Goal: Task Accomplishment & Management: Manage account settings

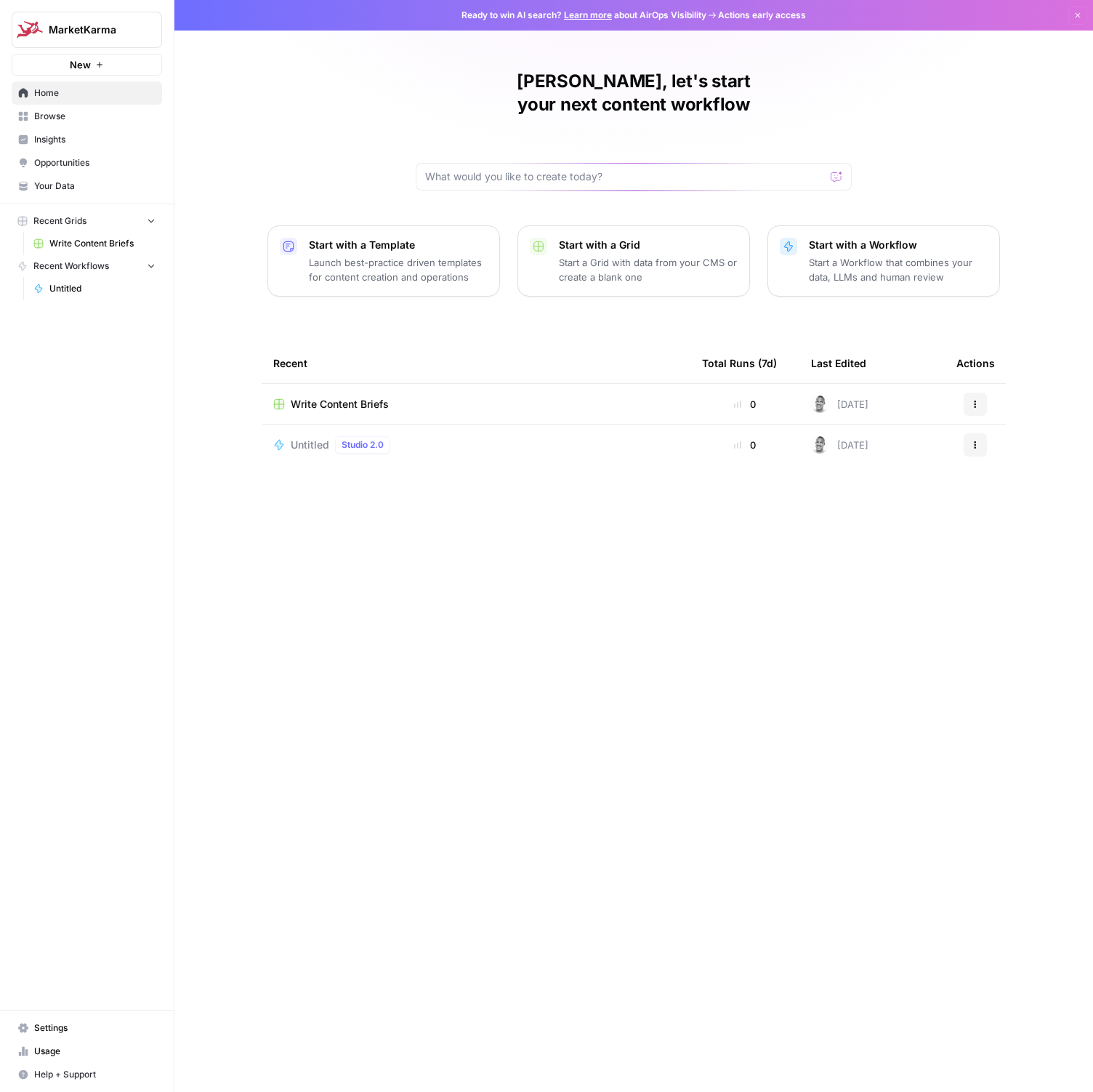
click at [186, 715] on div "[PERSON_NAME], let's start your next content workflow Start with a Template Lau…" at bounding box center [633, 546] width 919 height 1092
click at [46, 1045] on span "Usage" at bounding box center [95, 1051] width 121 height 13
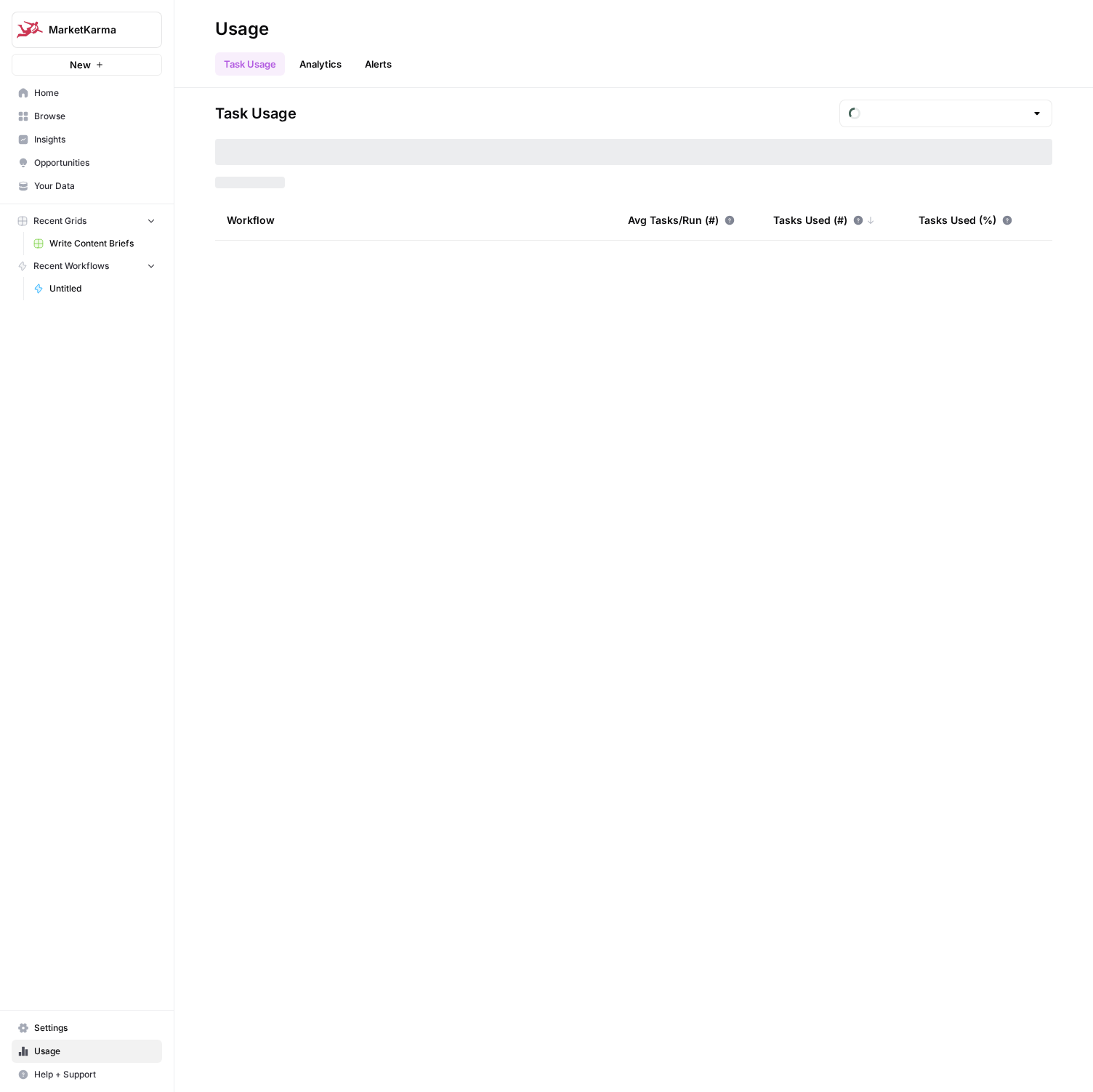
type input "September Tasks"
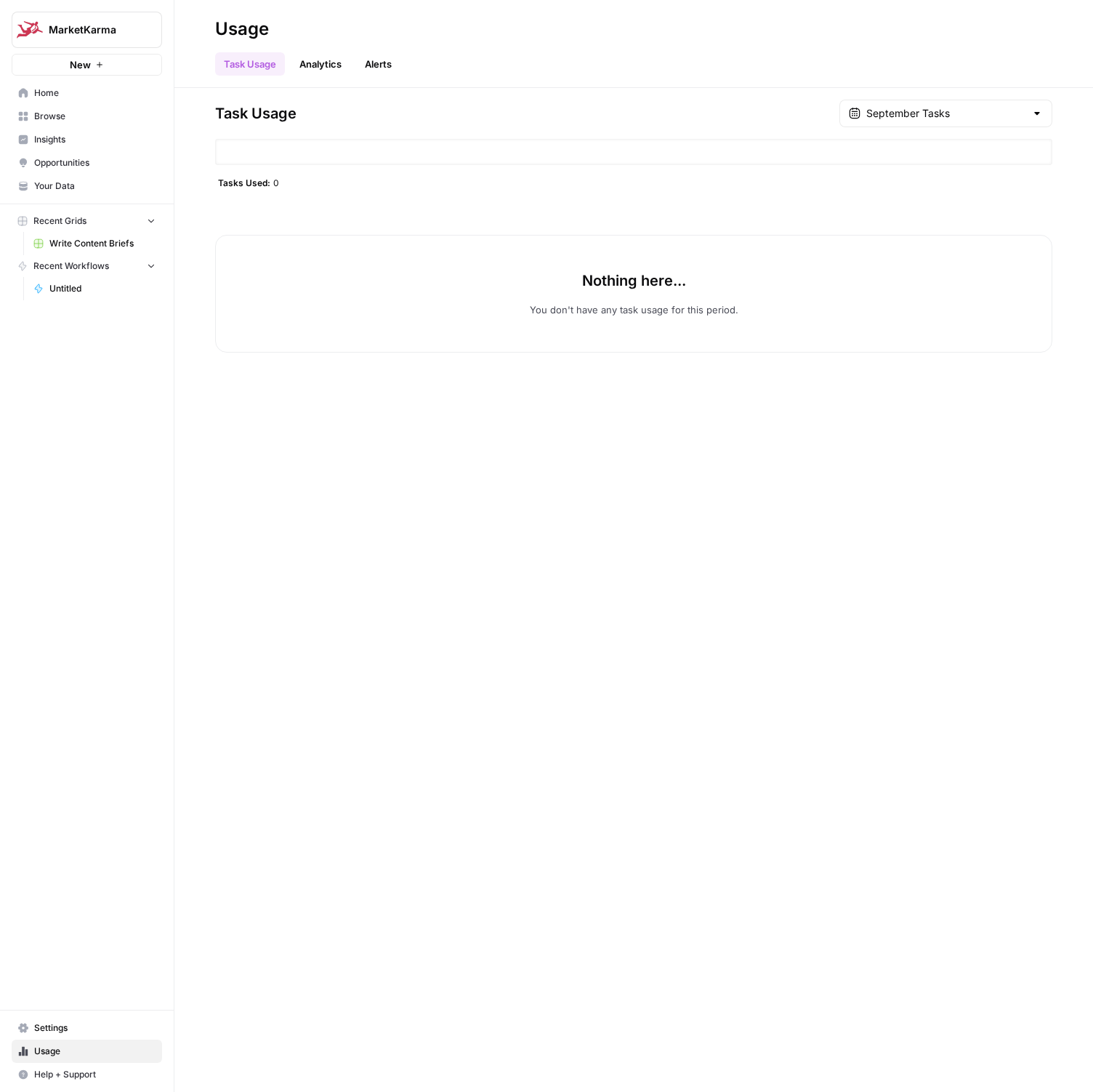
click at [317, 67] on link "Analytics" at bounding box center [321, 64] width 60 height 23
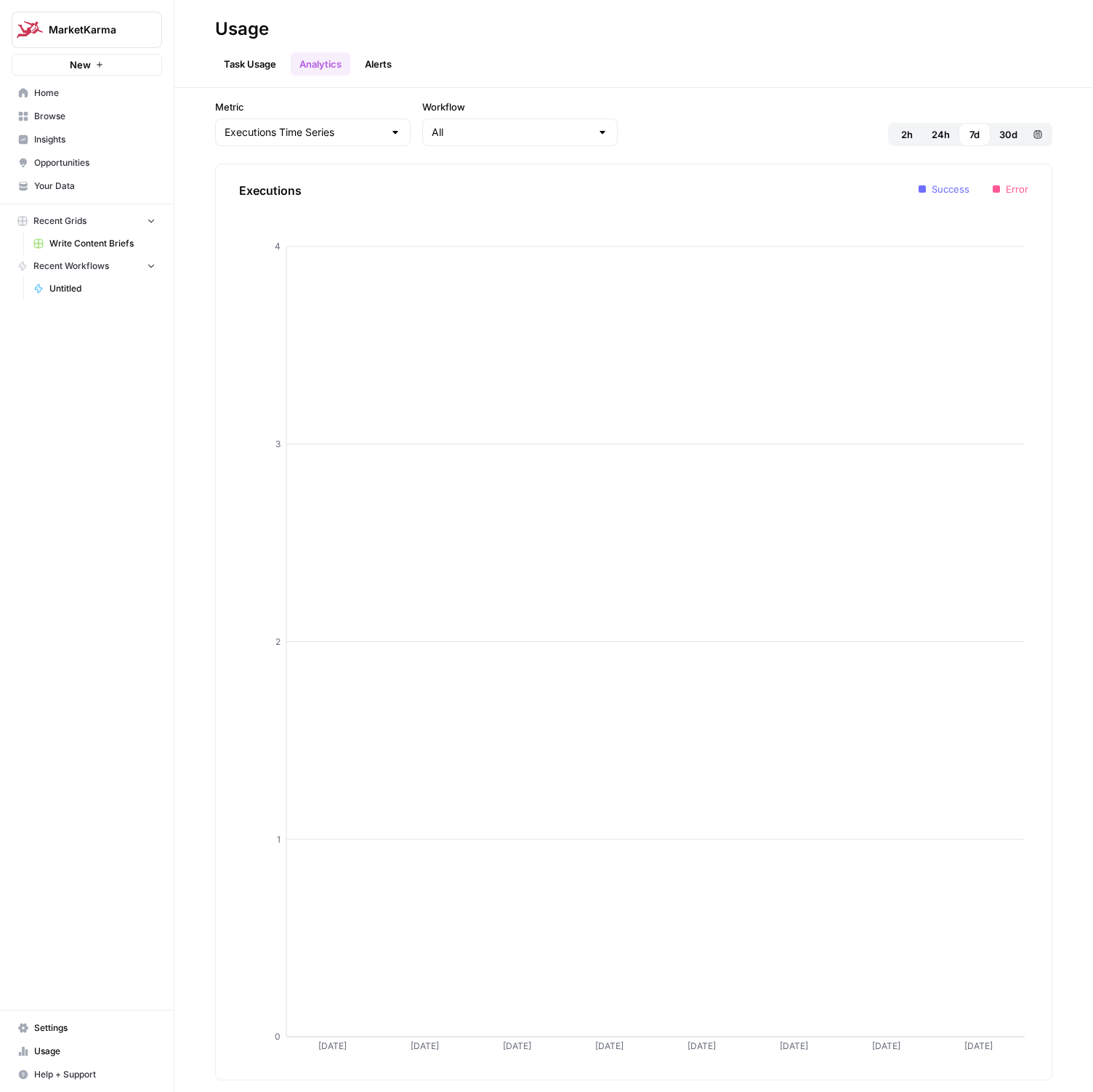
click at [365, 63] on link "Alerts" at bounding box center [379, 64] width 45 height 23
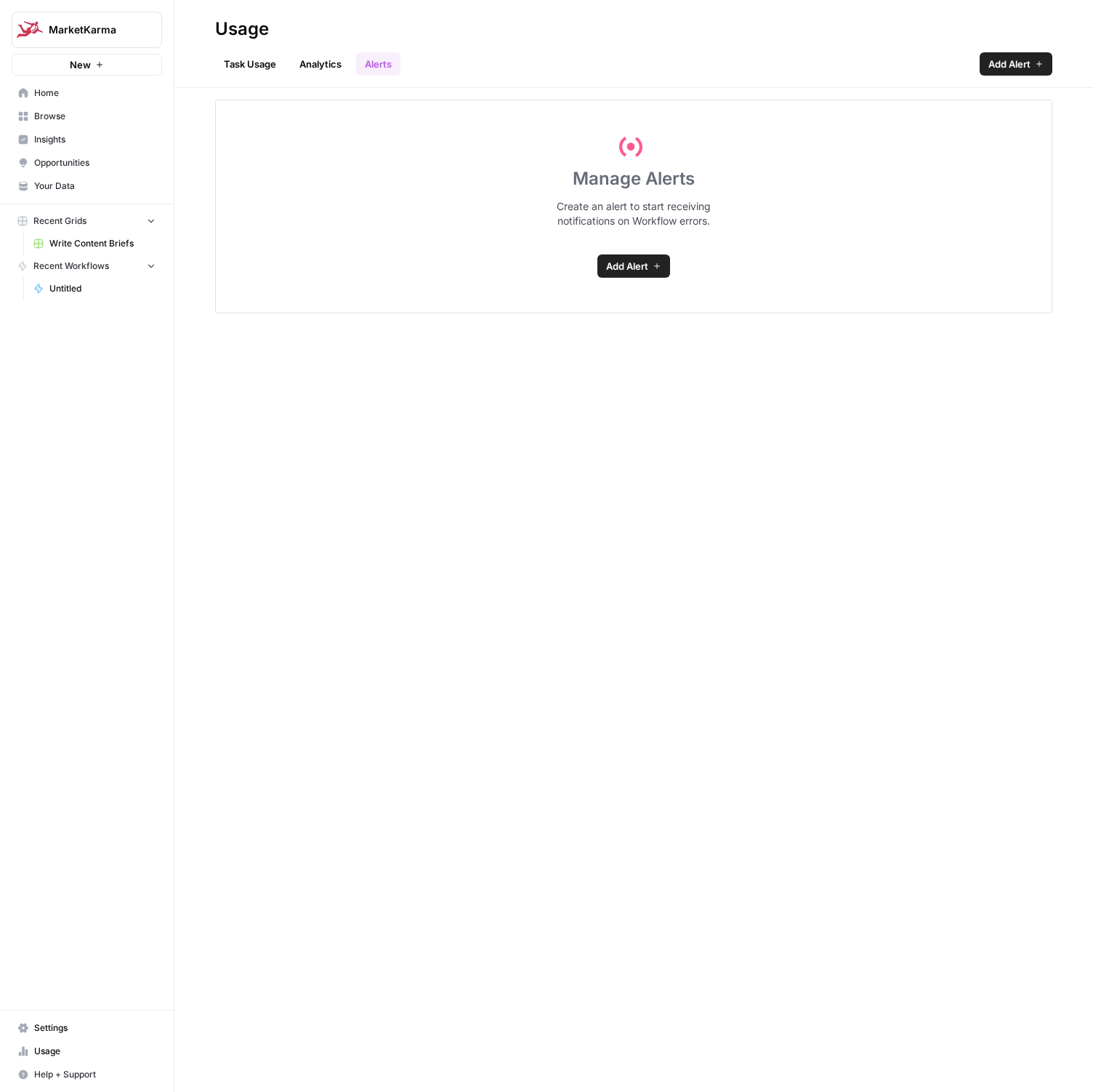
click at [655, 270] on icon at bounding box center [657, 266] width 9 height 9
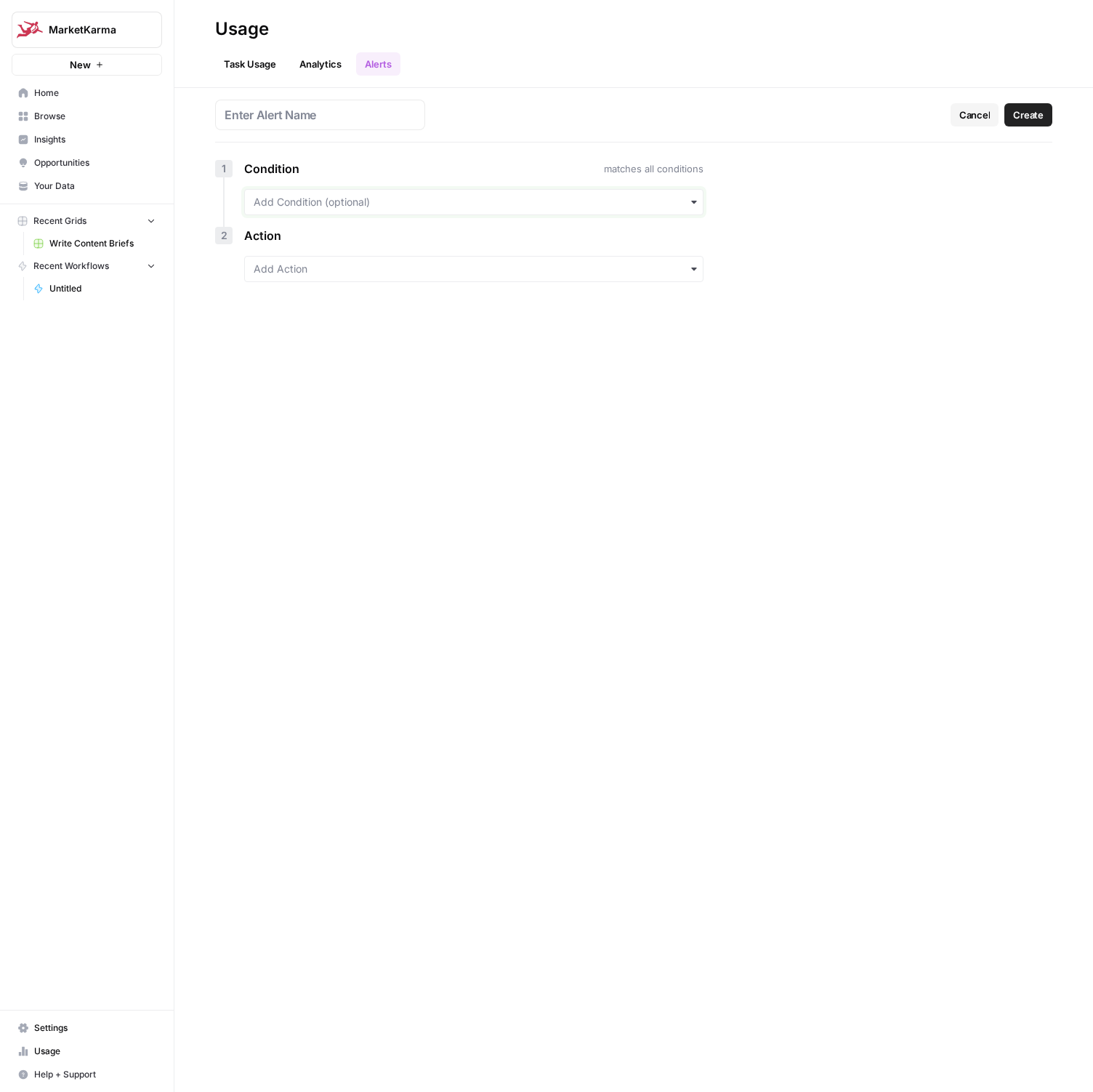
drag, startPoint x: 463, startPoint y: 204, endPoint x: 268, endPoint y: 112, distance: 215.6
click at [268, 112] on div "Cancel Create 1 Condition matches all conditions 2 Action" at bounding box center [633, 589] width 919 height 1004
click at [377, 195] on input "text" at bounding box center [473, 202] width 440 height 14
click at [355, 268] on div "Workflow is" at bounding box center [473, 269] width 458 height 28
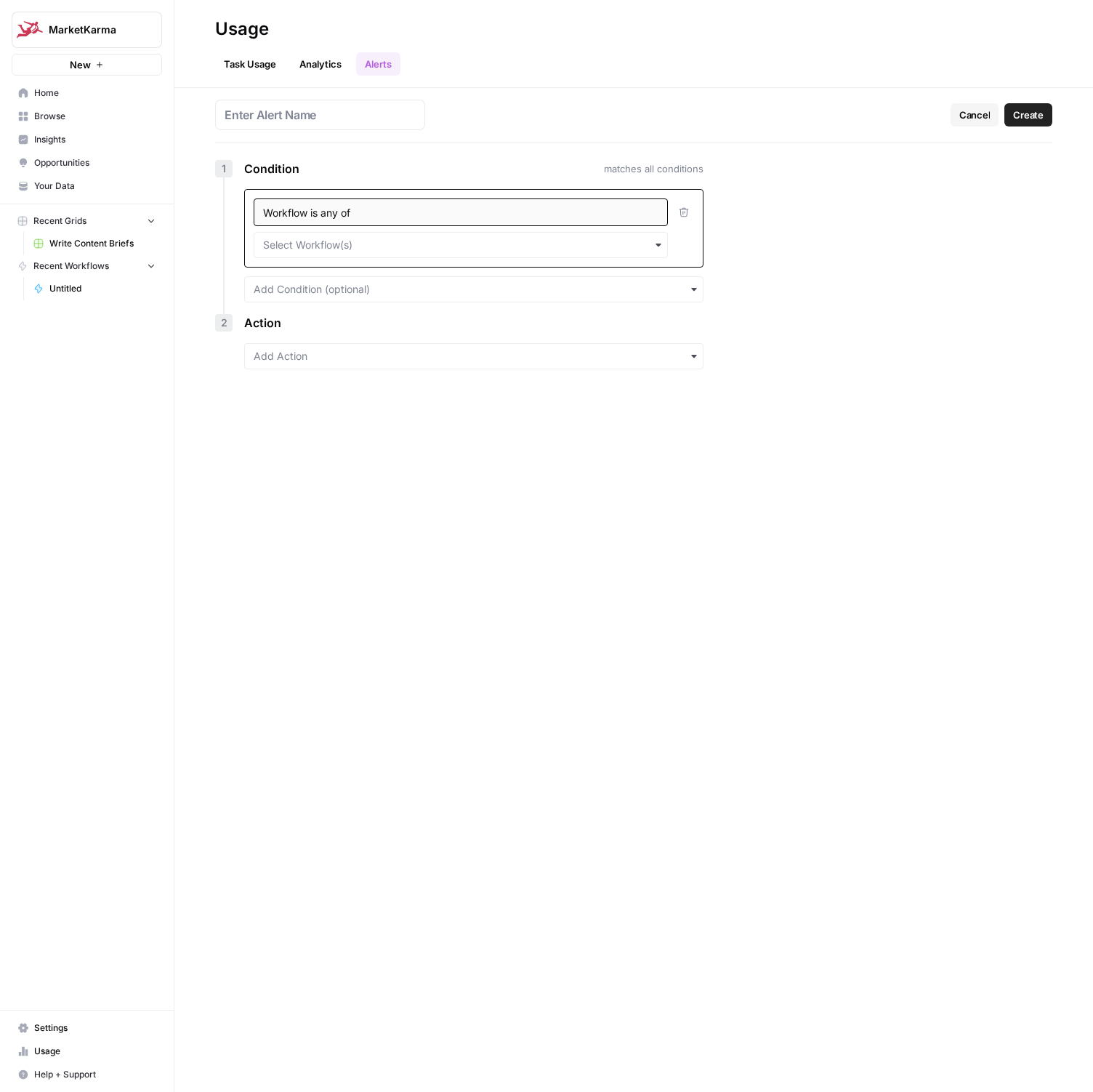
click at [334, 345] on div "button" at bounding box center [473, 355] width 459 height 26
click at [319, 290] on input "text" at bounding box center [473, 289] width 440 height 14
click at [370, 240] on input "text" at bounding box center [461, 245] width 396 height 14
click at [805, 245] on div "Cancel Create 1 Condition matches all conditions Workflow is any of 2 Action" at bounding box center [633, 589] width 919 height 1004
click at [432, 209] on div "Workflow is any of" at bounding box center [461, 212] width 414 height 28
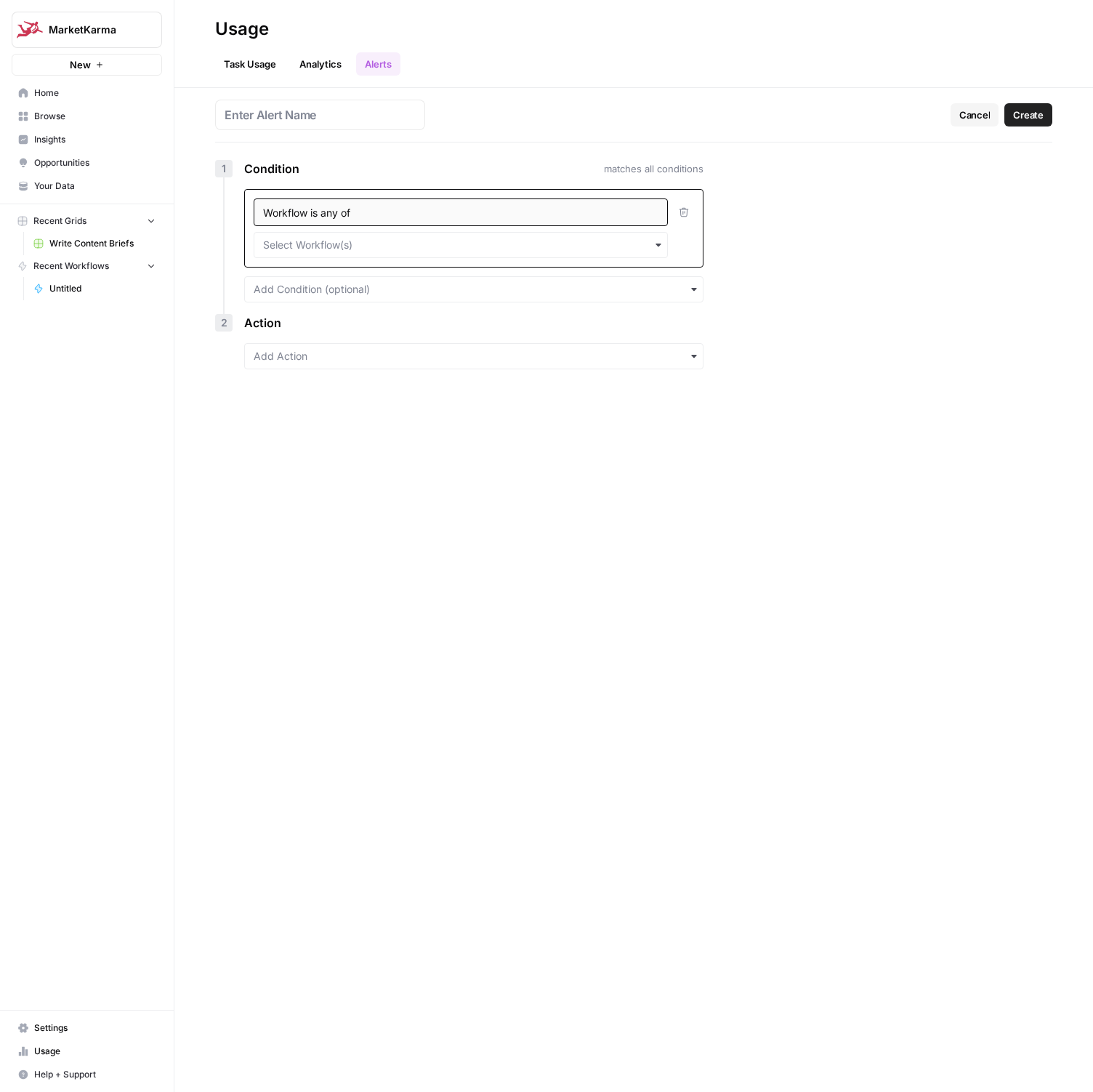
click at [323, 208] on span "Workflow is any of" at bounding box center [307, 213] width 88 height 13
click at [497, 244] on input "text" at bounding box center [461, 245] width 396 height 14
click at [365, 272] on div "No options." at bounding box center [461, 277] width 413 height 14
click at [689, 211] on button "button" at bounding box center [684, 212] width 21 height 28
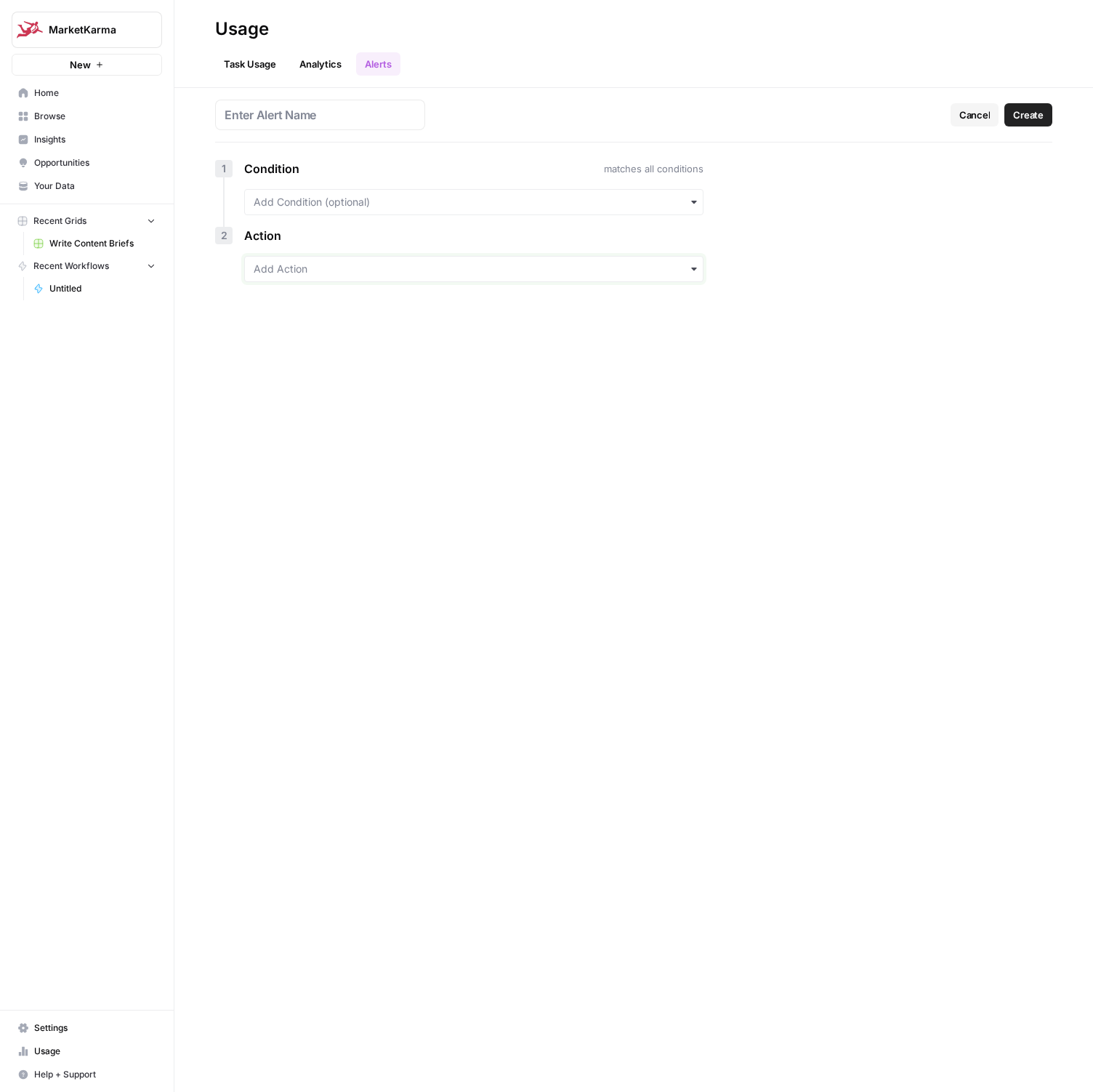
click at [263, 263] on input "text" at bounding box center [473, 269] width 440 height 14
click at [303, 54] on link "Analytics" at bounding box center [321, 64] width 60 height 23
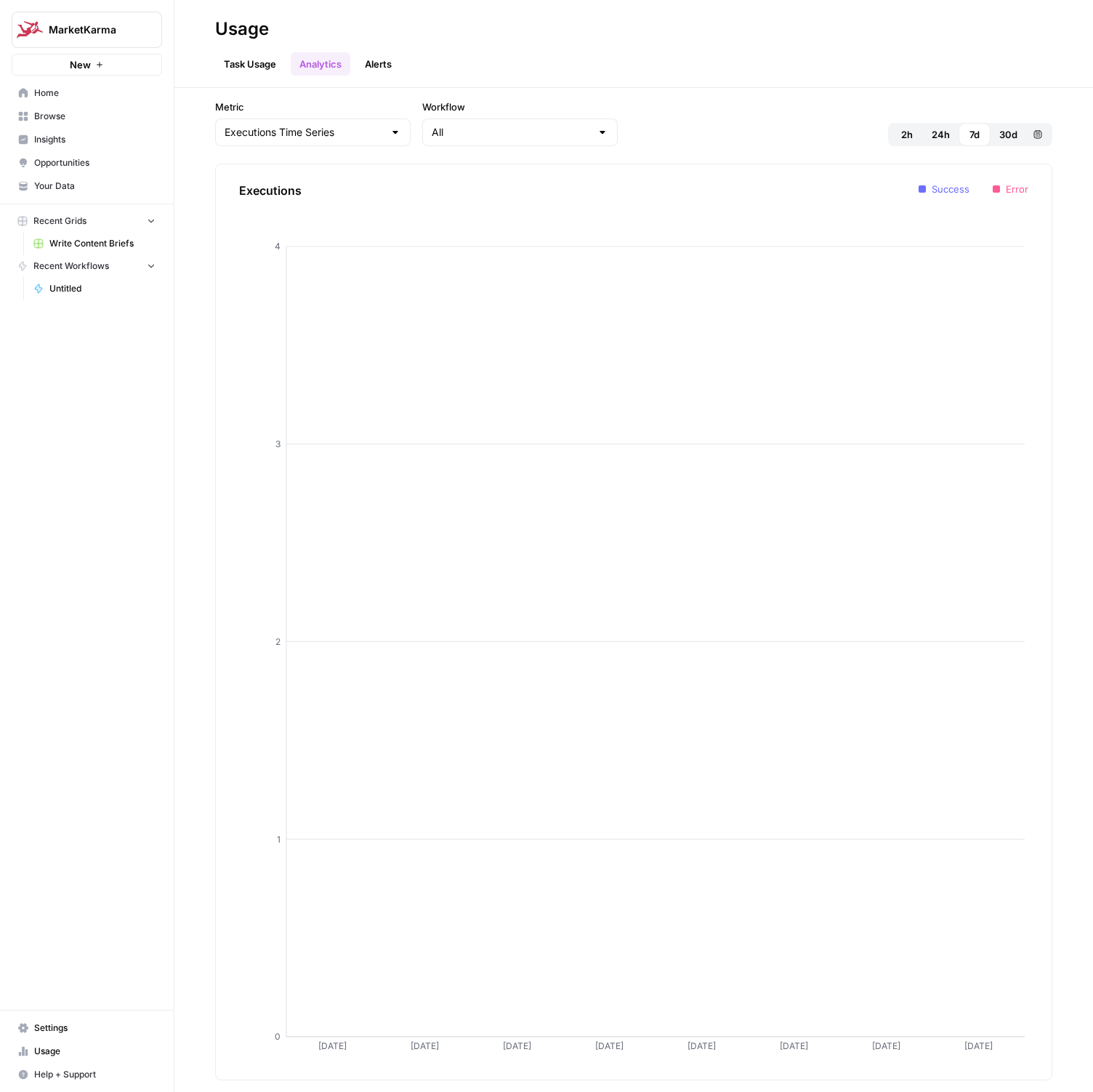
click at [43, 136] on span "Insights" at bounding box center [95, 139] width 121 height 13
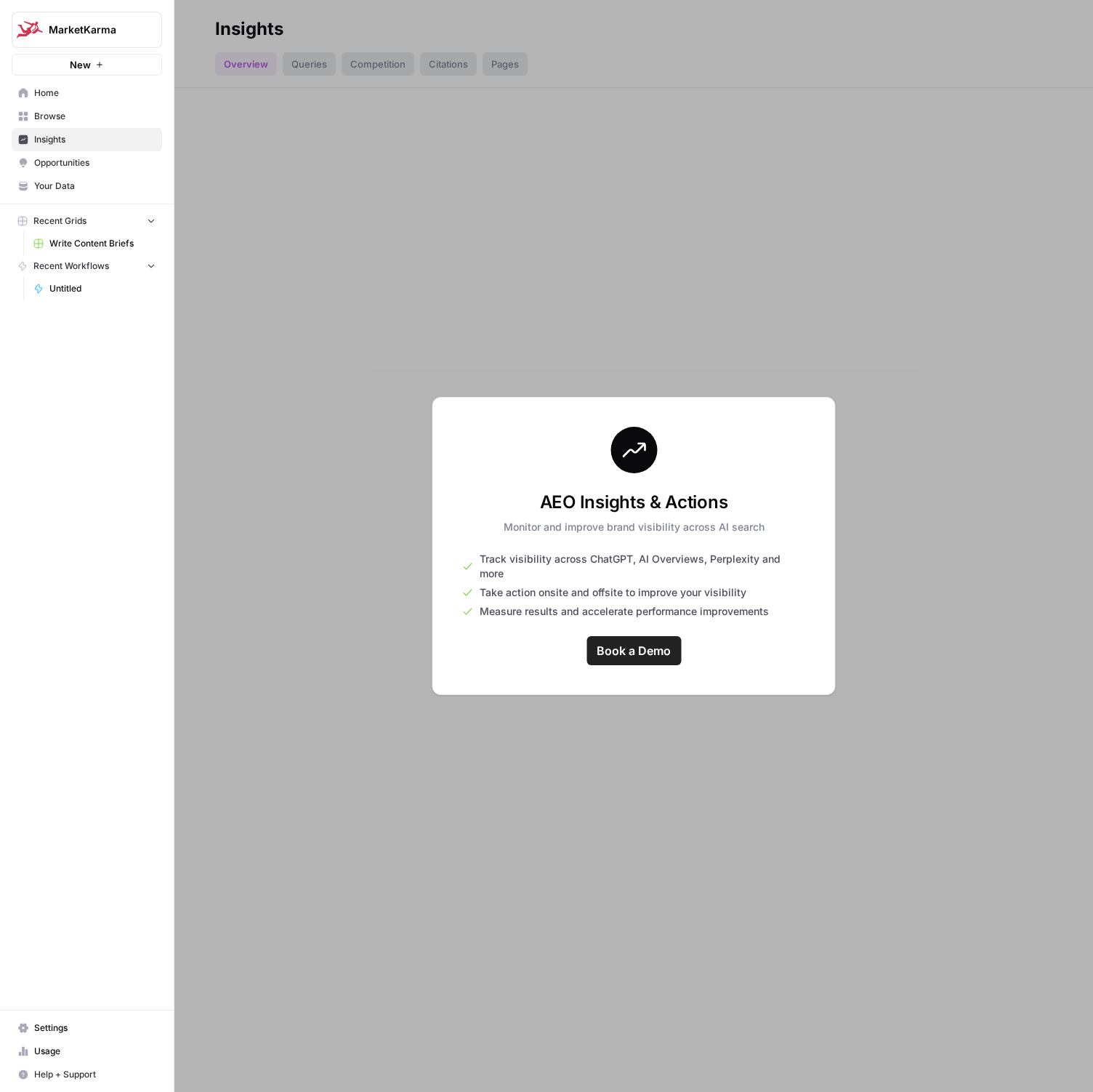
click at [60, 171] on link "Opportunities" at bounding box center [87, 163] width 150 height 23
click at [38, 109] on link "Browse" at bounding box center [87, 116] width 150 height 23
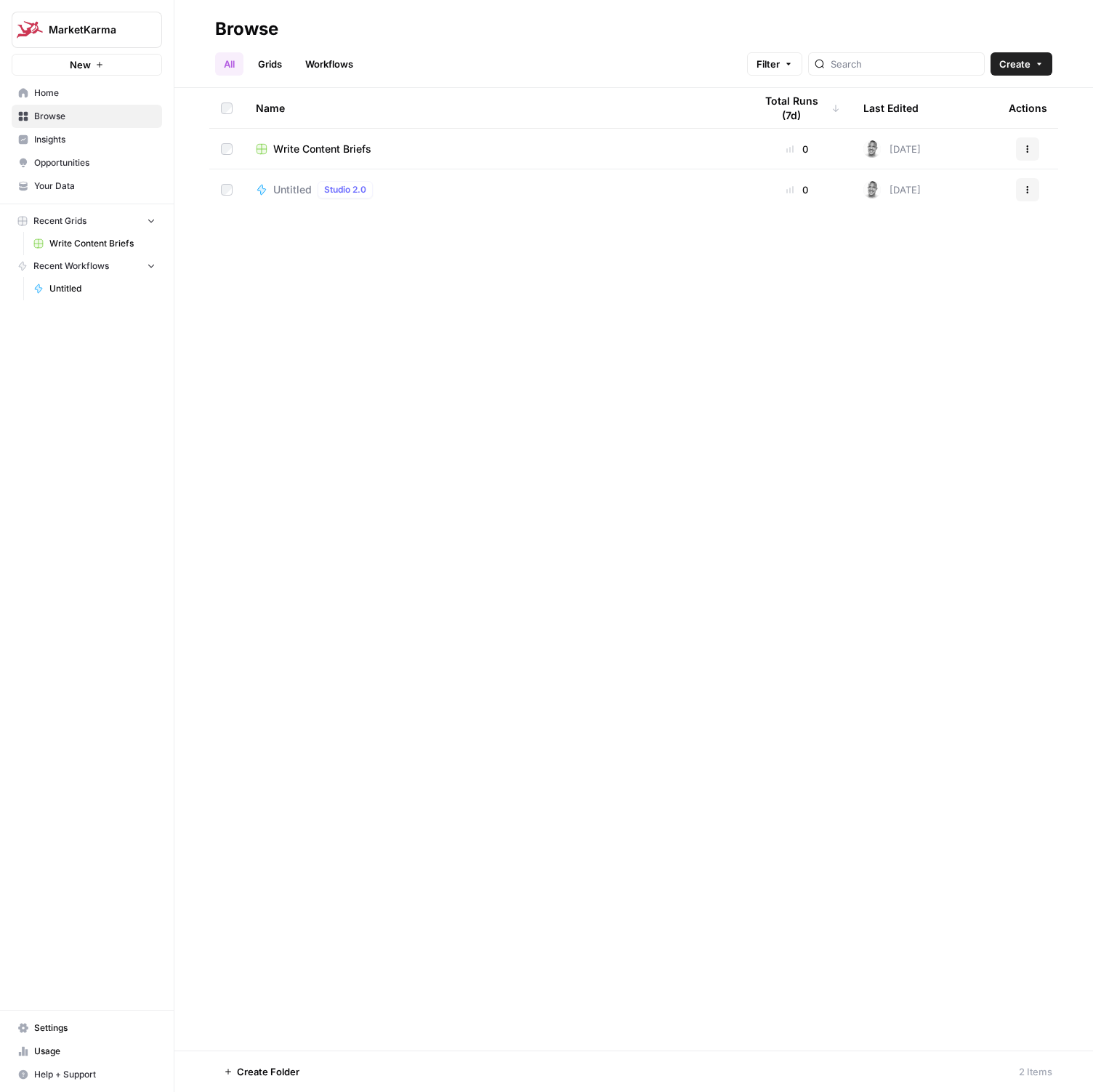
click at [36, 186] on span "Your Data" at bounding box center [95, 186] width 121 height 13
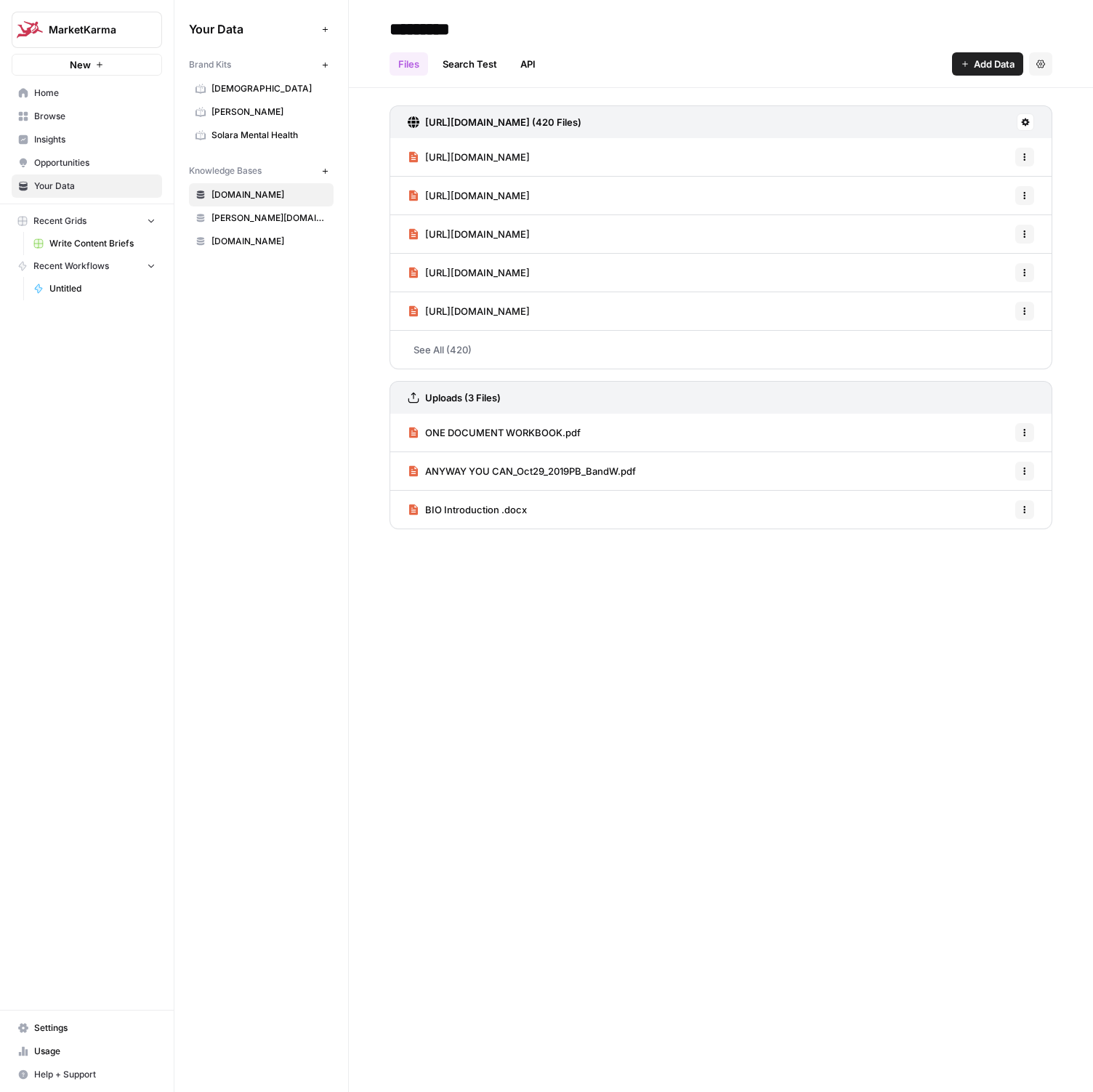
click at [766, 747] on div "********* Files Search Test API Add Data Settings [URL][DOMAIN_NAME] (420 Files…" at bounding box center [722, 546] width 745 height 1092
click at [1038, 67] on icon "button" at bounding box center [1041, 63] width 9 height 8
click at [737, 754] on div "********* Files Search Test API Add Data Settings [URL][DOMAIN_NAME] (420 Files…" at bounding box center [722, 546] width 745 height 1092
click at [988, 66] on span "Add Data" at bounding box center [995, 63] width 41 height 14
click at [905, 96] on span "Upload Files" at bounding box center [939, 98] width 132 height 14
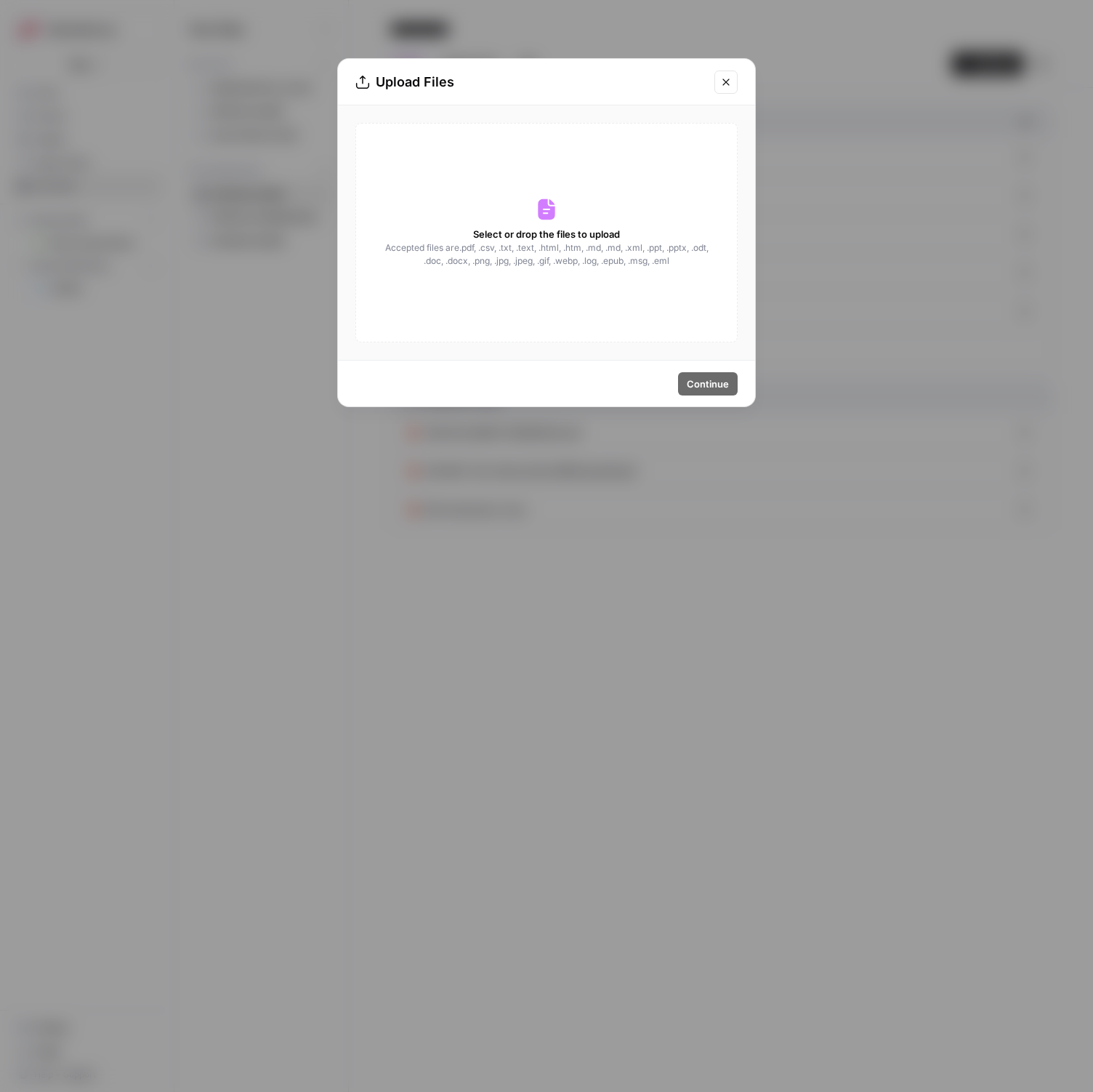
click at [598, 232] on span "Select or drop the files to upload" at bounding box center [546, 234] width 146 height 14
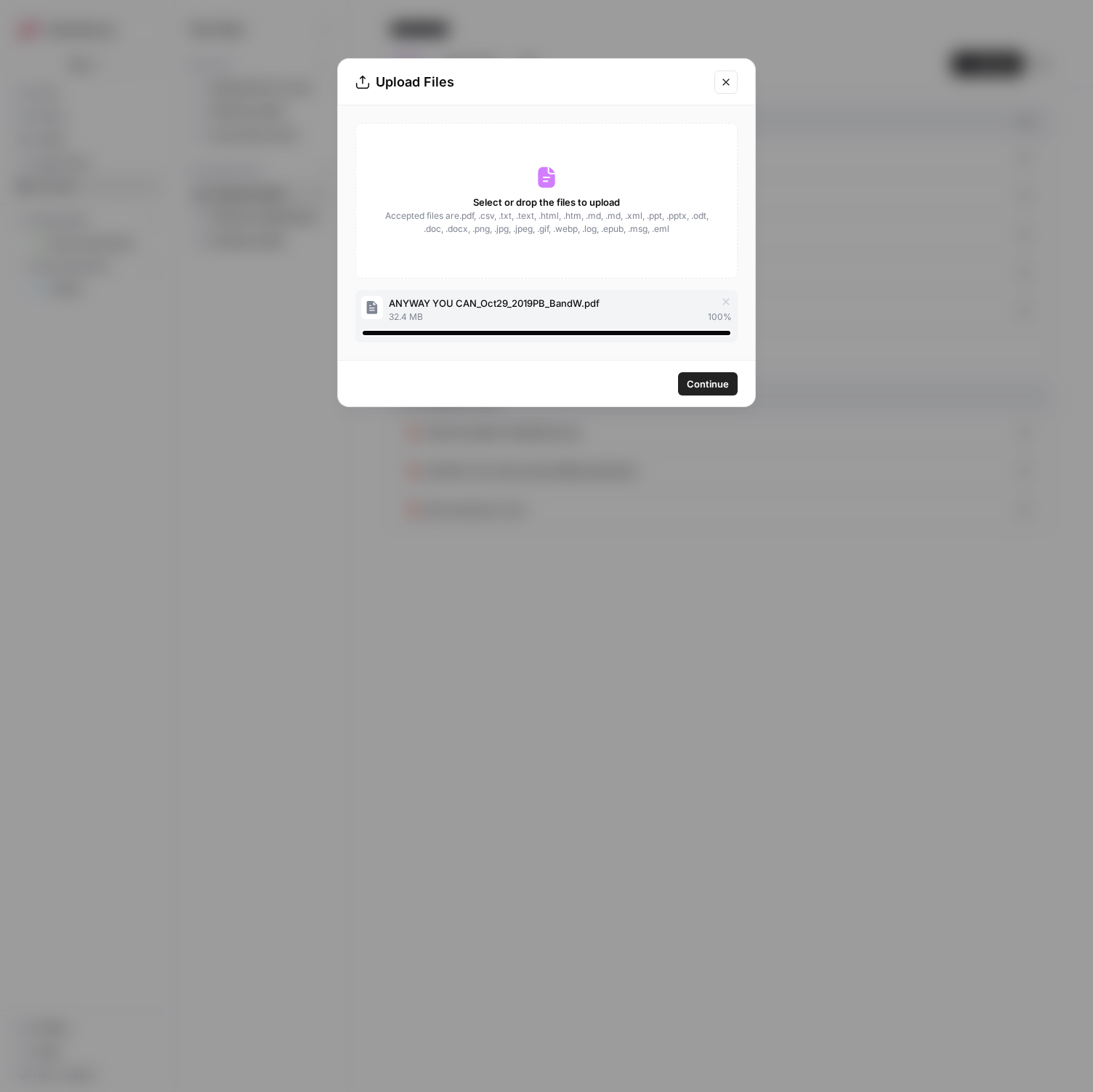
click at [697, 387] on span "Continue" at bounding box center [707, 384] width 42 height 14
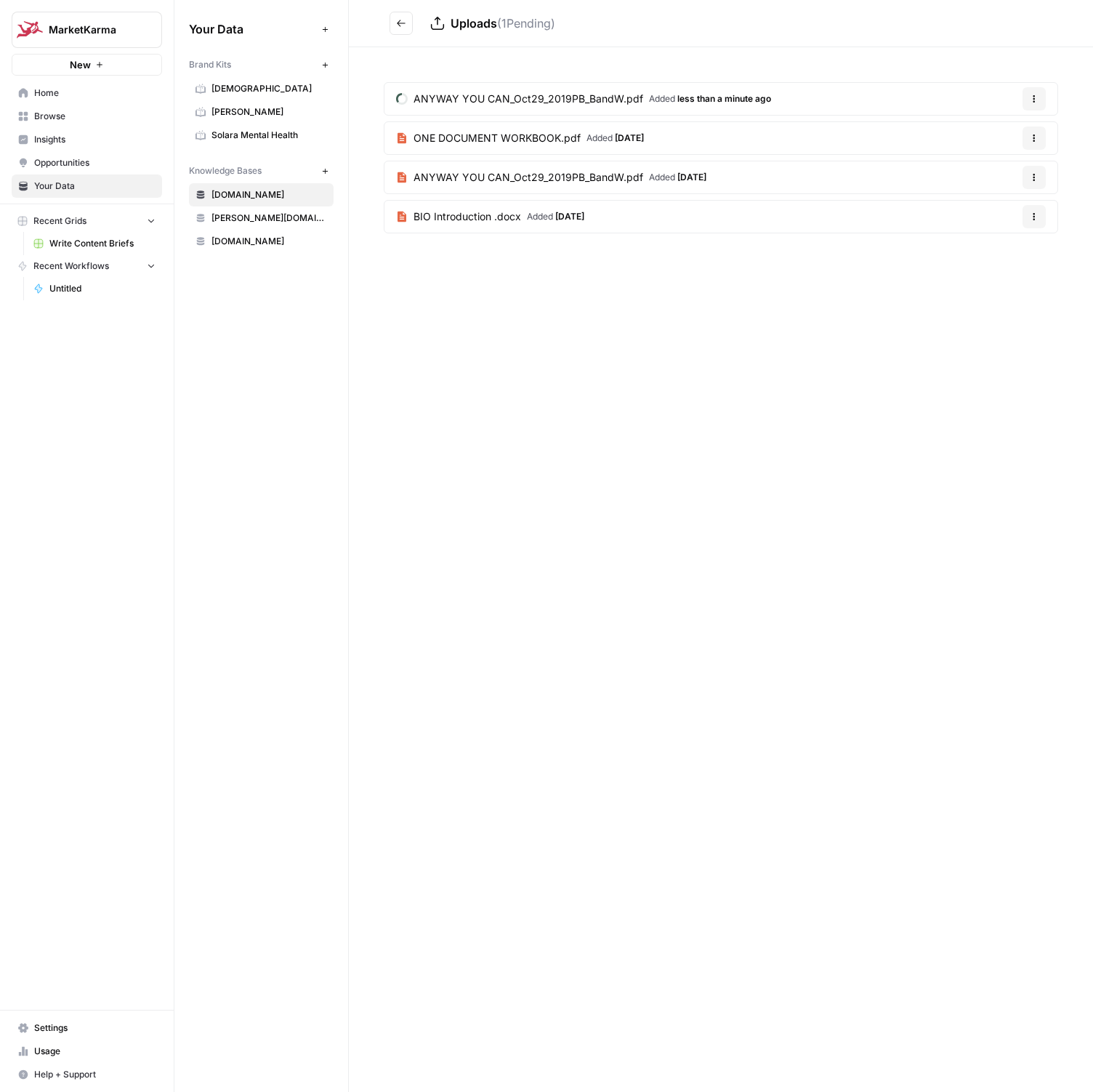
click at [1036, 107] on button "Options" at bounding box center [1034, 99] width 23 height 23
click at [1015, 132] on span "Delete File" at bounding box center [1004, 133] width 47 height 14
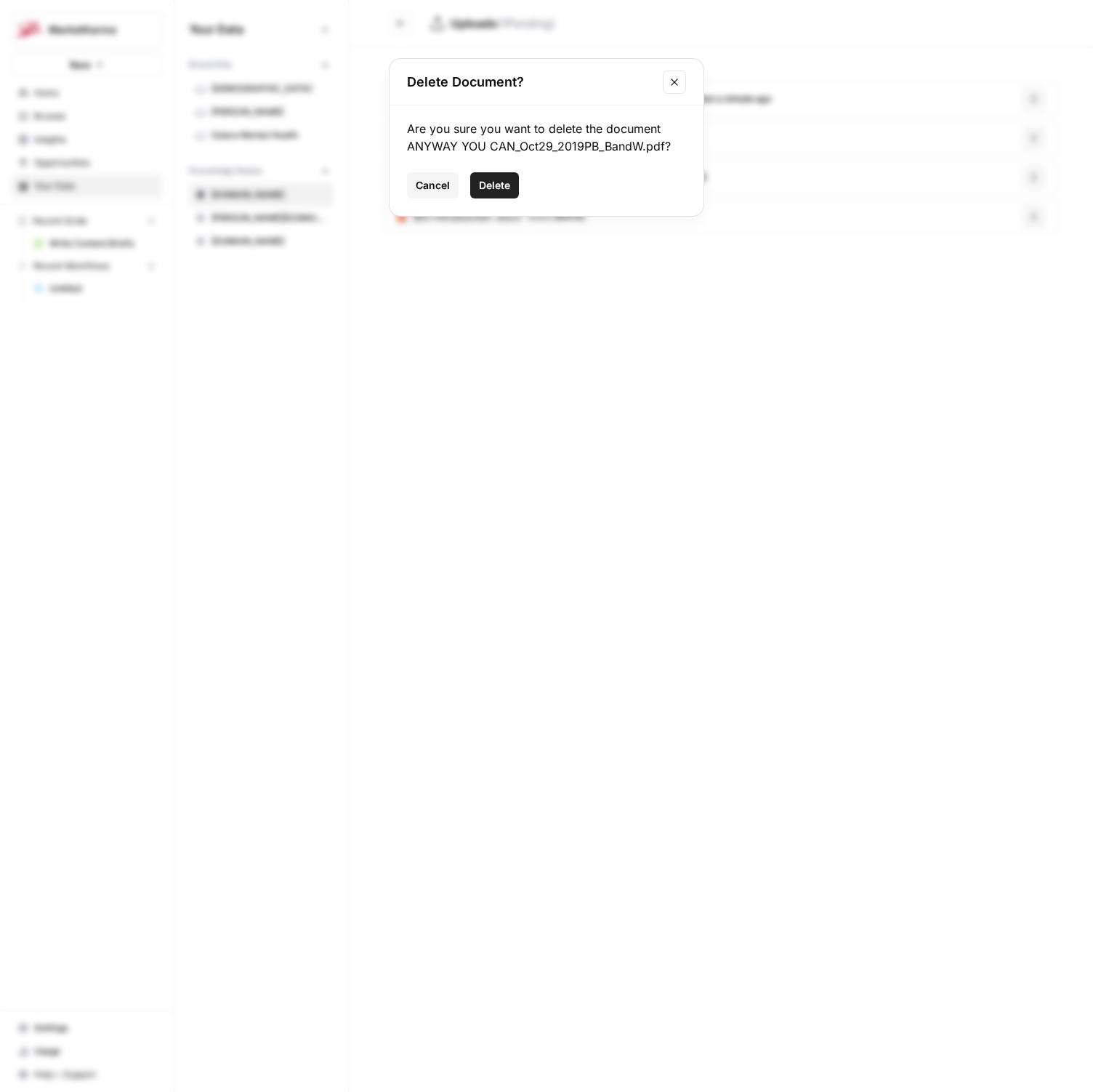
click at [502, 177] on button "Delete" at bounding box center [495, 185] width 49 height 26
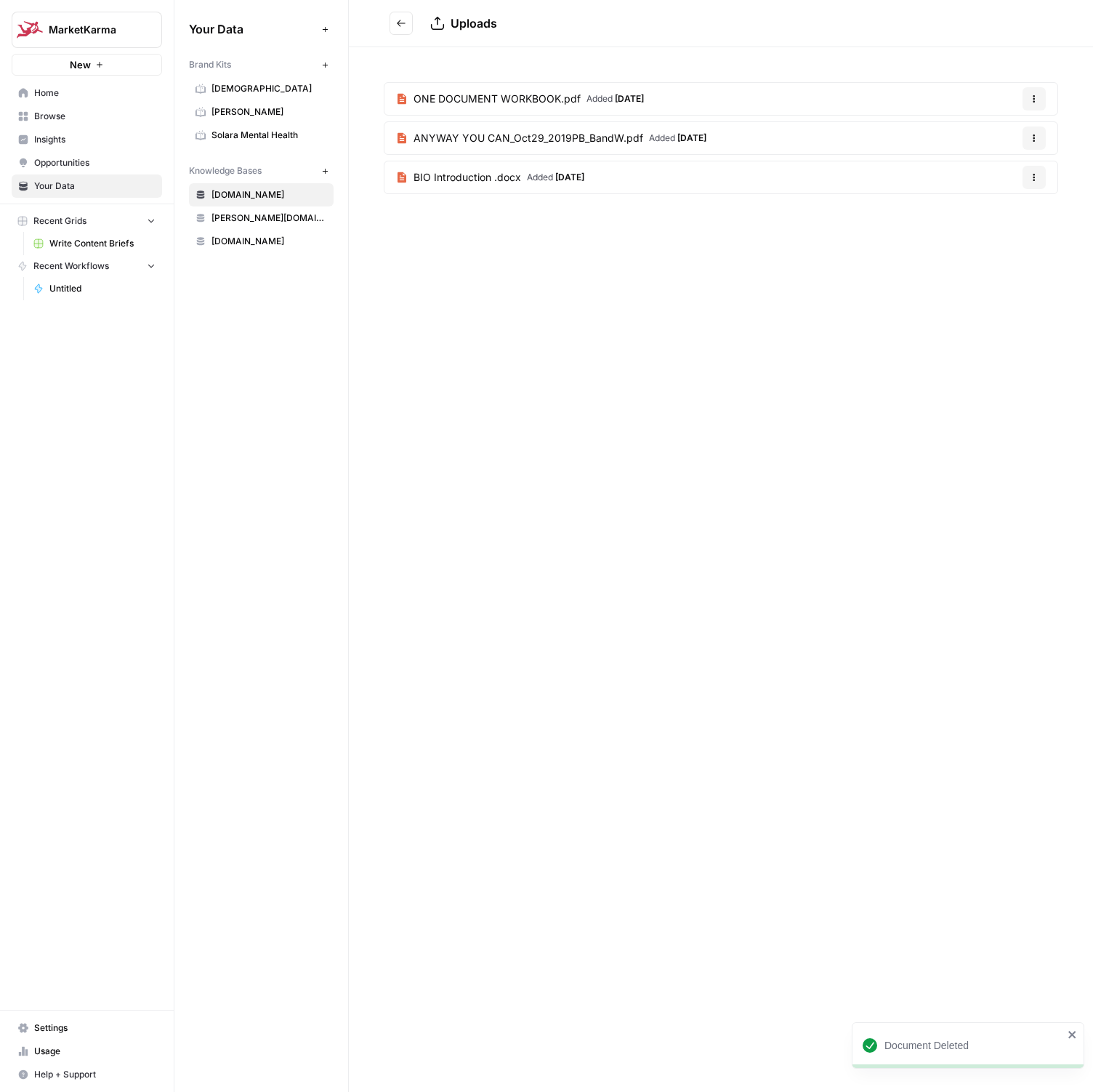
click at [722, 432] on div "Uploads ONE DOCUMENT WORKBOOK.pdf Added [DATE] Options ANYWAY YOU CAN_Oct29_201…" at bounding box center [722, 546] width 745 height 1092
